Goal: Transaction & Acquisition: Purchase product/service

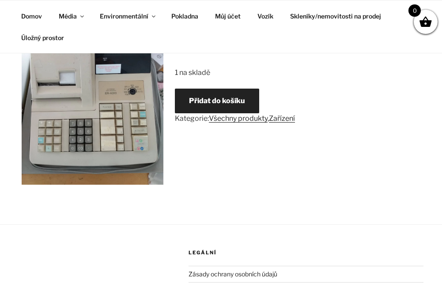
scroll to position [176, 0]
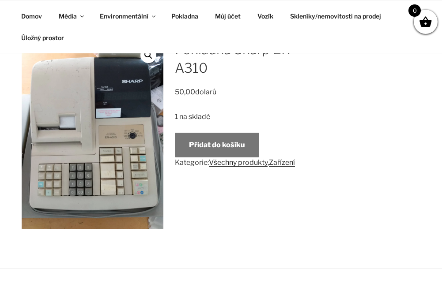
click at [226, 145] on button "Přidat do košíku" at bounding box center [217, 145] width 84 height 25
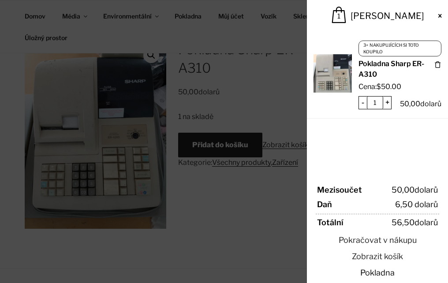
click at [392, 273] on link "Pokladna" at bounding box center [378, 273] width 124 height 12
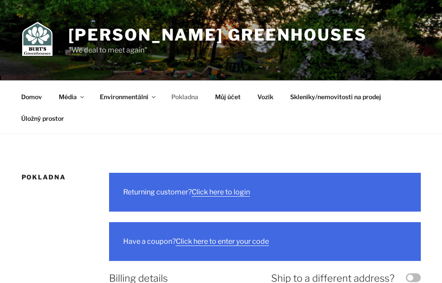
select select "ON"
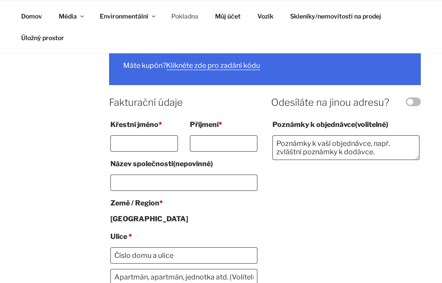
scroll to position [176, 0]
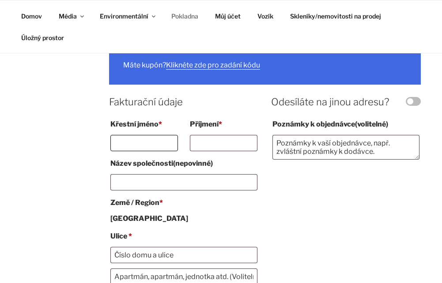
click at [160, 143] on input "Křestní jméno *" at bounding box center [144, 143] width 68 height 16
type input "Pavel"
type input "Smrček"
type input "Pražská 261"
type input "Náchod"
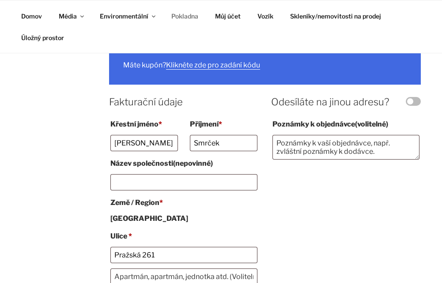
type input "54701"
type input "+420778029033"
type input "pavel1235@centrum.cz"
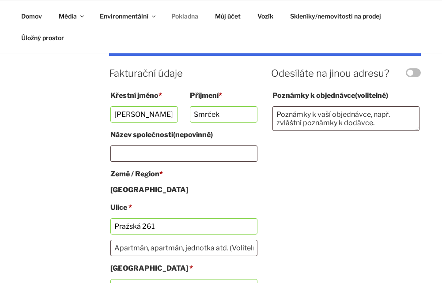
scroll to position [221, 0]
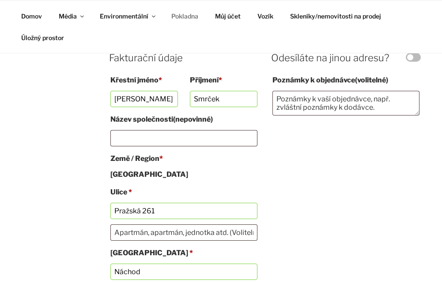
click at [135, 176] on strong "Kanada" at bounding box center [149, 174] width 78 height 8
click at [167, 158] on label "Země / Region *" at bounding box center [183, 159] width 146 height 14
click at [190, 159] on label "Země / Region *" at bounding box center [183, 159] width 146 height 14
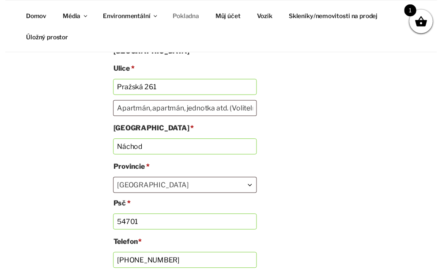
scroll to position [353, 0]
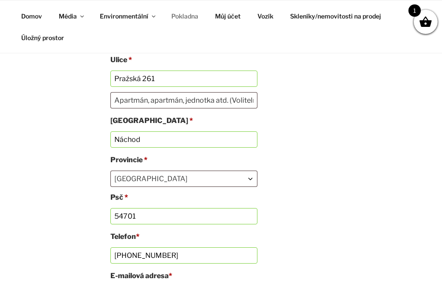
click at [132, 176] on span "Ontario" at bounding box center [184, 178] width 146 height 15
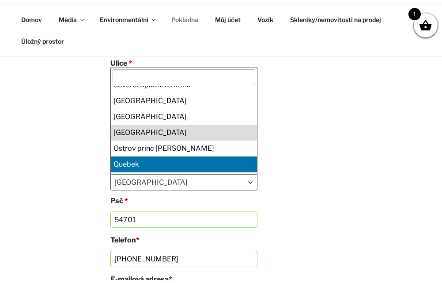
scroll to position [118, 0]
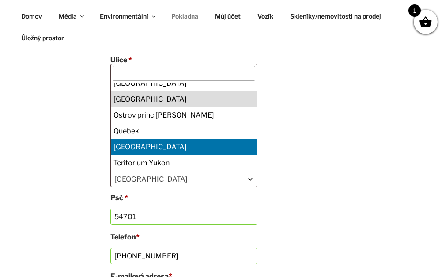
click at [296, 180] on div "Fakturační údaje Křestní jméno * Pavel Příjmení * Smrček Název společnosti (nep…" at bounding box center [264, 133] width 311 height 428
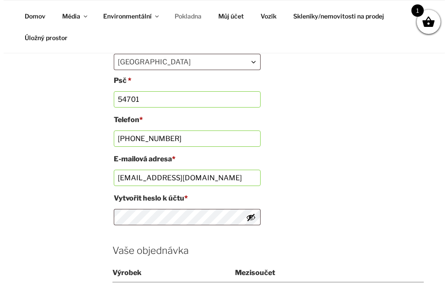
scroll to position [574, 0]
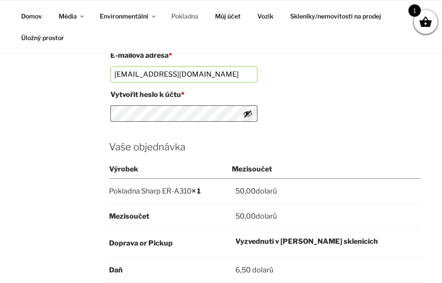
click at [420, 21] on span at bounding box center [425, 21] width 13 height 13
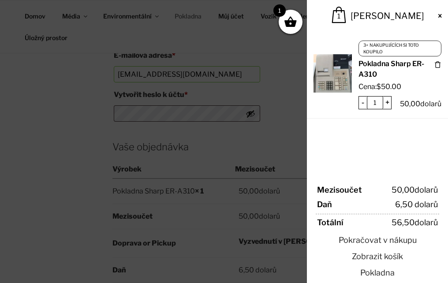
click at [441, 19] on span at bounding box center [440, 15] width 7 height 7
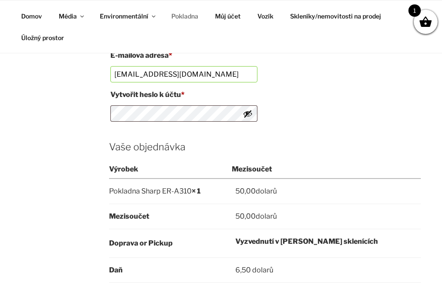
click at [429, 29] on div "1" at bounding box center [425, 22] width 24 height 24
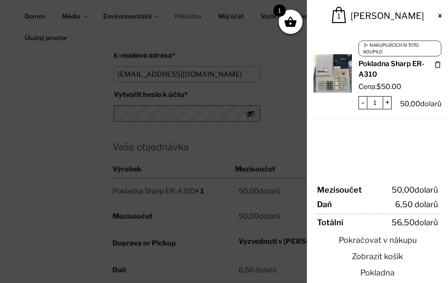
click at [438, 62] on span at bounding box center [438, 64] width 7 height 7
